Goal: Information Seeking & Learning: Learn about a topic

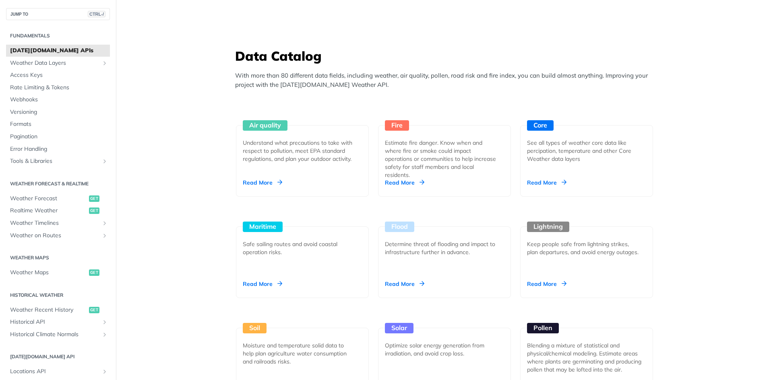
scroll to position [674, 0]
click at [545, 244] on div "Keep people safe from lightning strikes, plan departures, and avoid energy outa…" at bounding box center [583, 248] width 113 height 16
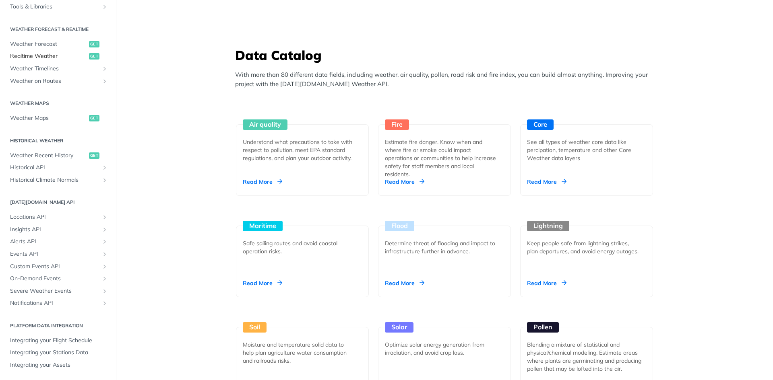
scroll to position [0, 0]
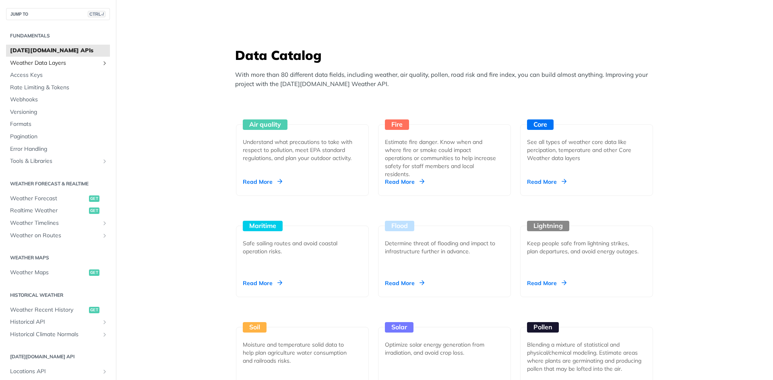
click at [37, 66] on span "Weather Data Layers" at bounding box center [54, 63] width 89 height 8
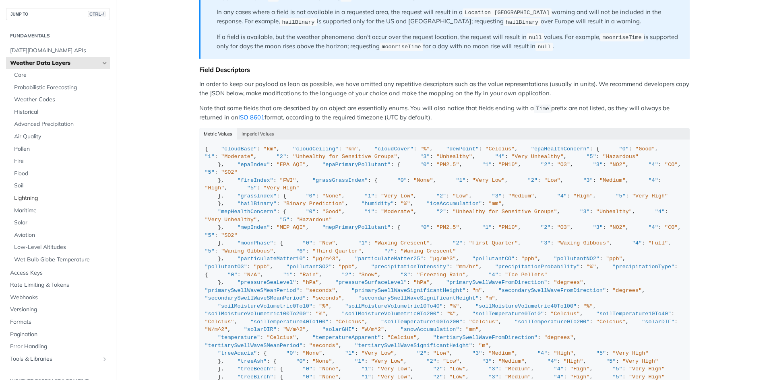
click at [31, 197] on span "Lightning" at bounding box center [61, 198] width 94 height 8
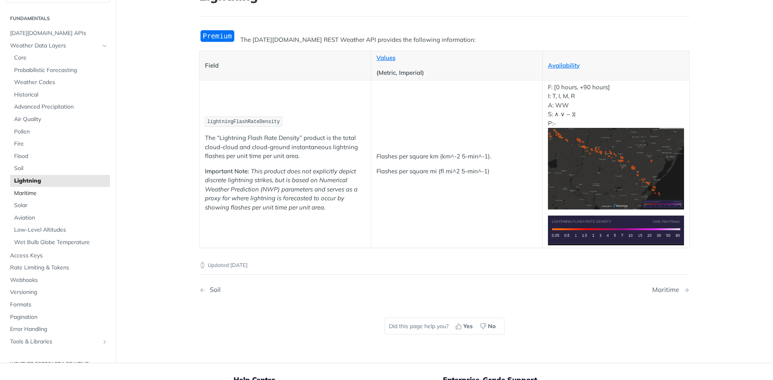
scroll to position [64, 0]
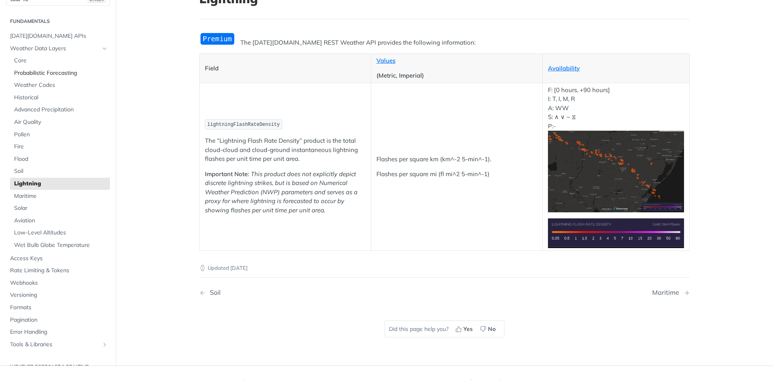
click at [40, 70] on span "Probabilistic Forecasting" at bounding box center [61, 73] width 94 height 8
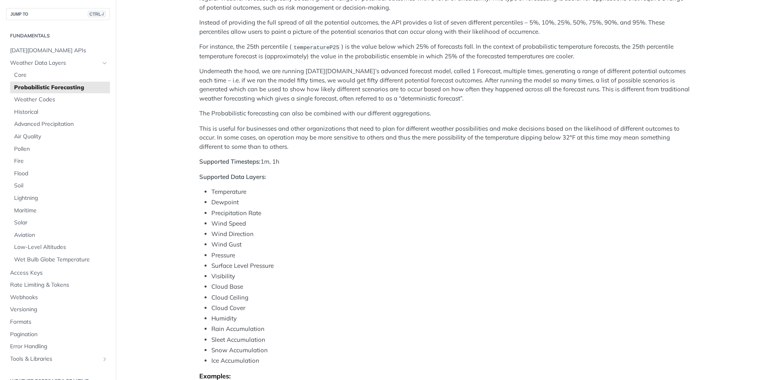
scroll to position [126, 0]
click at [63, 98] on span "Weather Codes" at bounding box center [61, 100] width 94 height 8
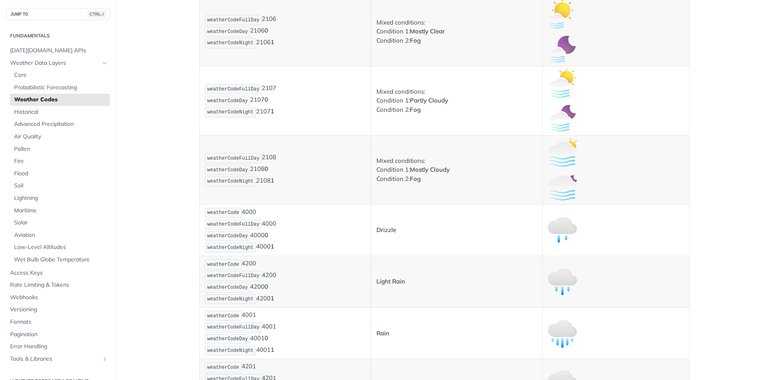
scroll to position [827, 0]
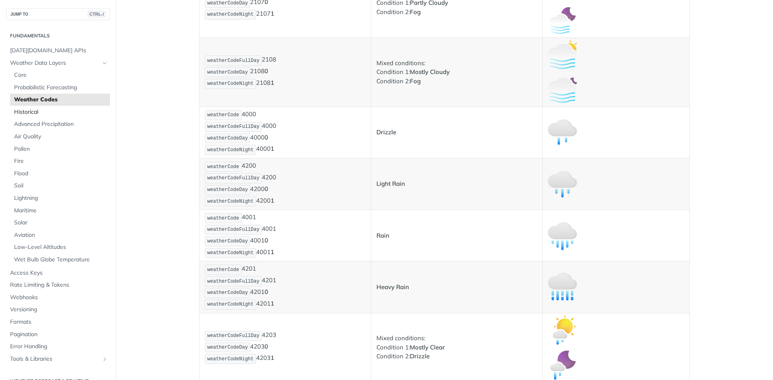
click at [62, 112] on span "Historical" at bounding box center [61, 112] width 94 height 8
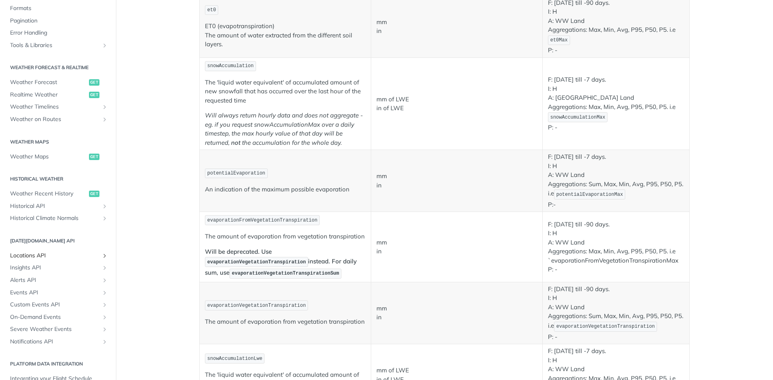
scroll to position [352, 0]
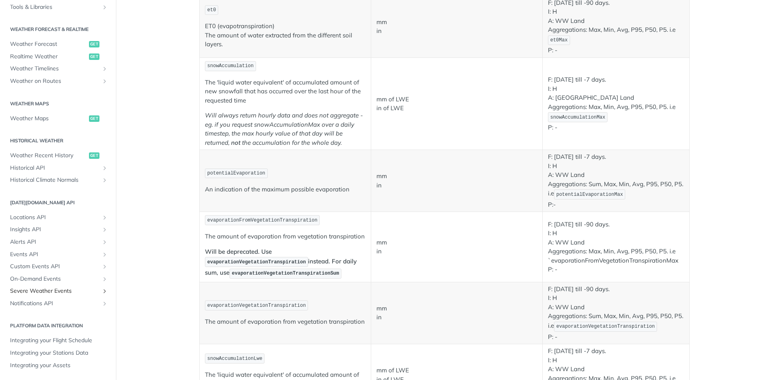
click at [50, 291] on span "Severe Weather Events" at bounding box center [54, 291] width 89 height 8
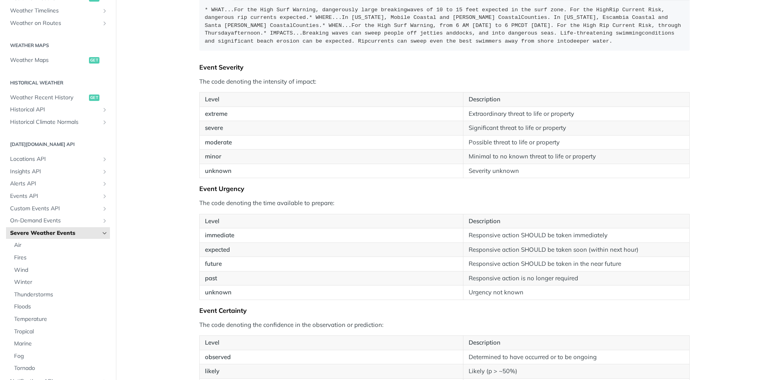
scroll to position [213, 0]
click at [45, 297] on span "Thunderstorms" at bounding box center [61, 295] width 94 height 8
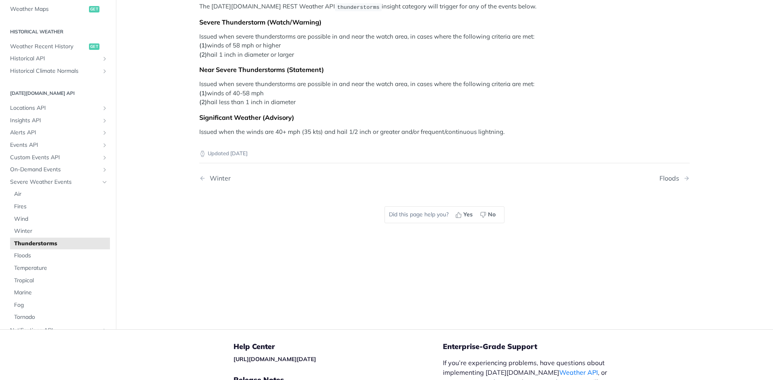
scroll to position [291, 0]
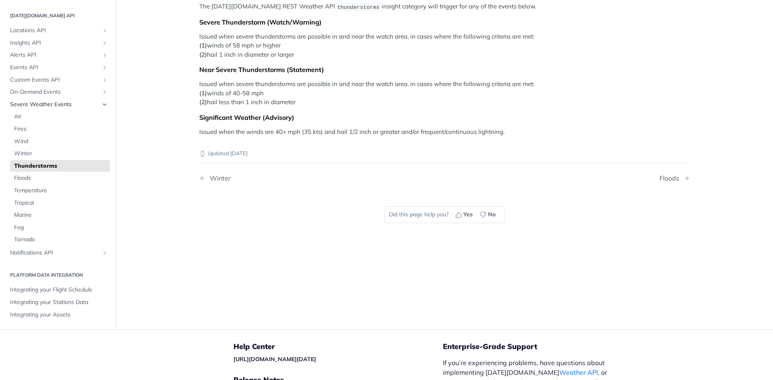
click at [37, 103] on span "Severe Weather Events" at bounding box center [54, 105] width 89 height 8
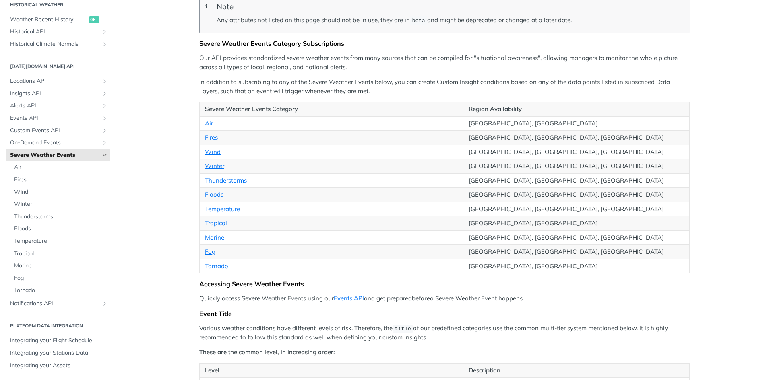
scroll to position [105, 0]
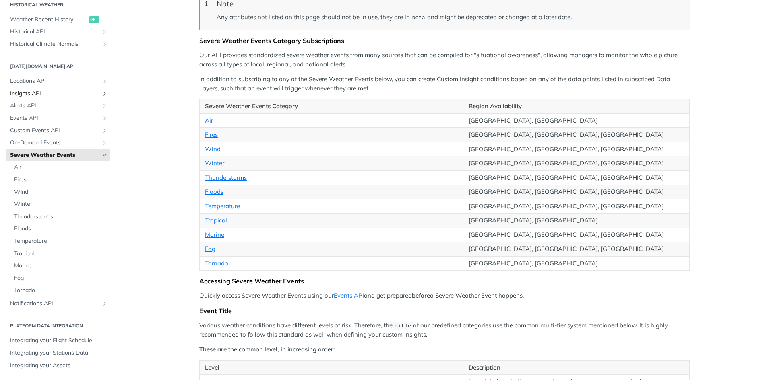
click at [43, 94] on span "Insights API" at bounding box center [54, 94] width 89 height 8
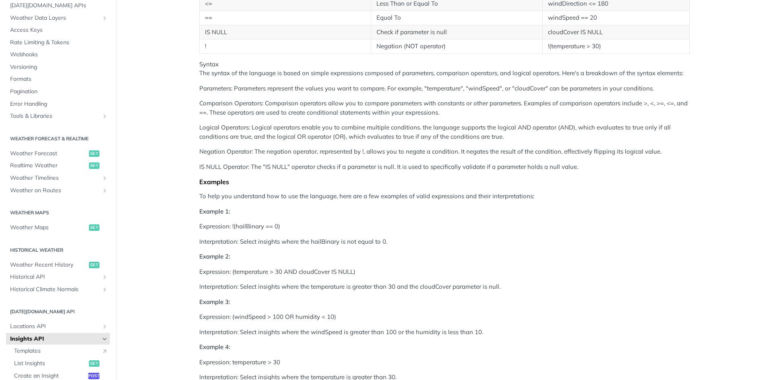
scroll to position [45, 0]
click at [53, 227] on span "Weather Maps" at bounding box center [48, 228] width 77 height 8
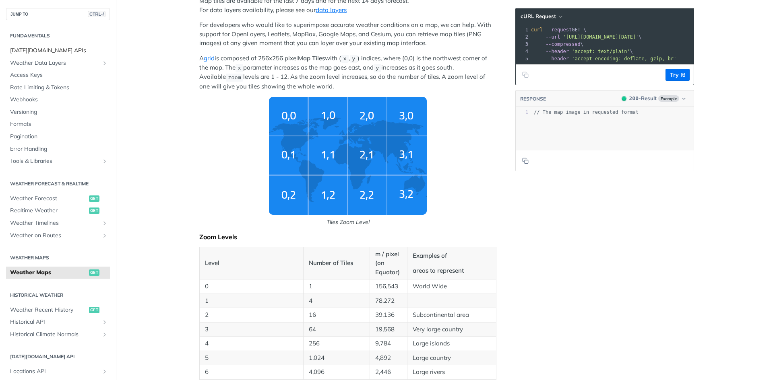
click at [69, 52] on span "[DATE][DOMAIN_NAME] APIs" at bounding box center [59, 51] width 98 height 8
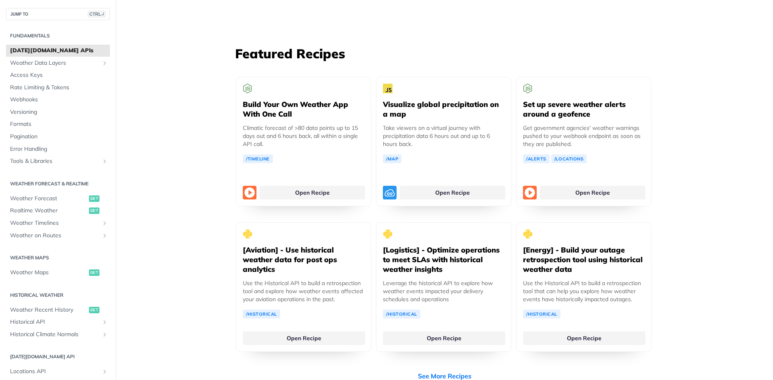
scroll to position [1462, 0]
click at [317, 184] on link "Open Recipe" at bounding box center [312, 191] width 105 height 14
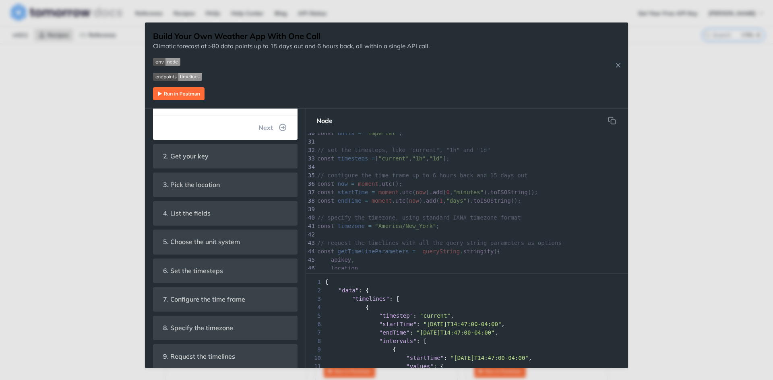
scroll to position [252, 0]
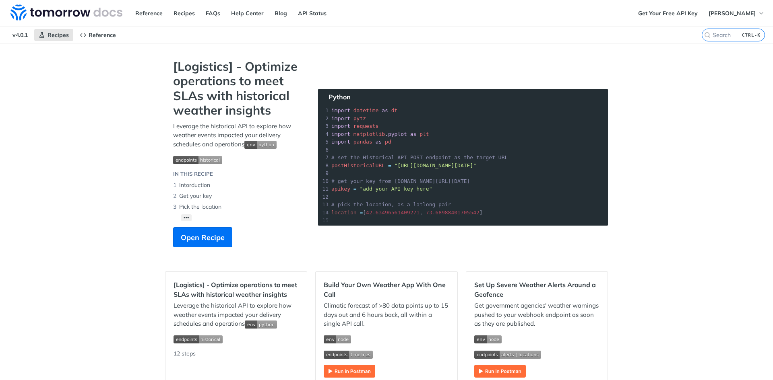
click at [107, 145] on div "Jump to Content Reference Recipes FAQs Help Center Blog API Status Recipes Refe…" at bounding box center [386, 190] width 773 height 380
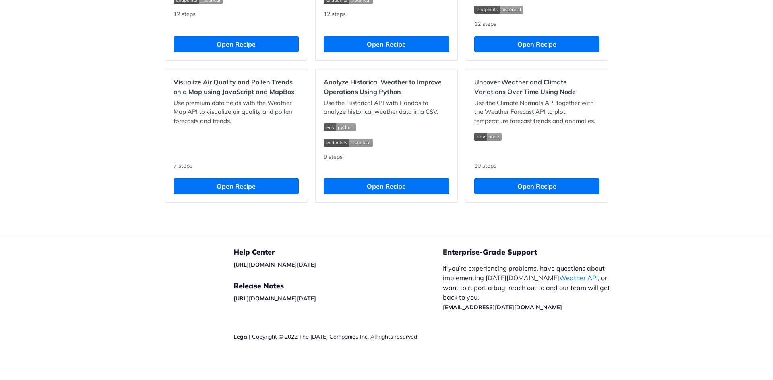
scroll to position [831, 0]
